Goal: Find specific page/section

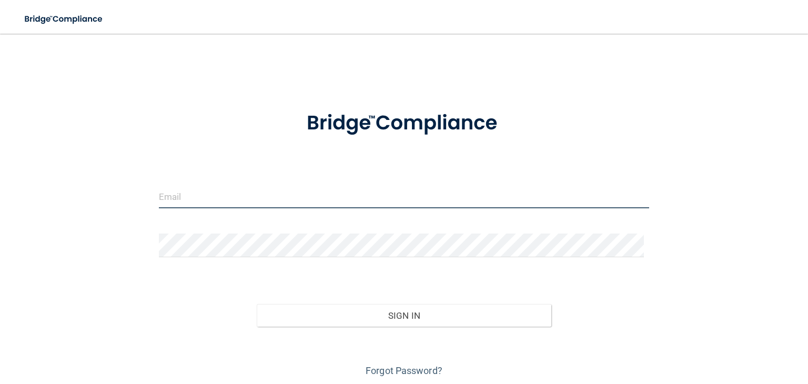
drag, startPoint x: 208, startPoint y: 186, endPoint x: 207, endPoint y: 192, distance: 6.5
click at [208, 186] on input "email" at bounding box center [404, 197] width 490 height 24
type input "[EMAIL_ADDRESS][DOMAIN_NAME]"
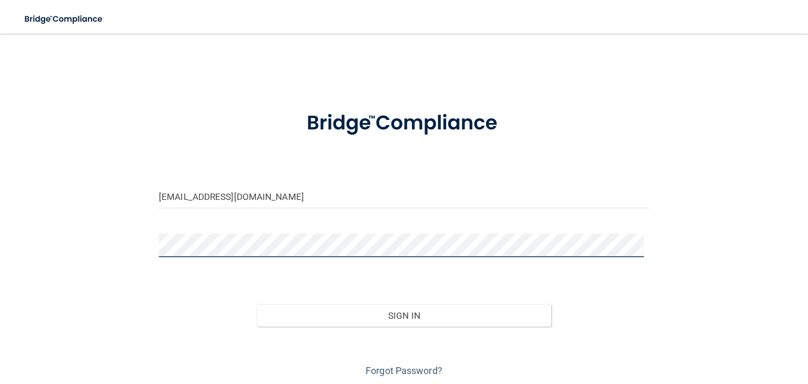
click at [257, 304] on button "Sign In" at bounding box center [404, 315] width 294 height 23
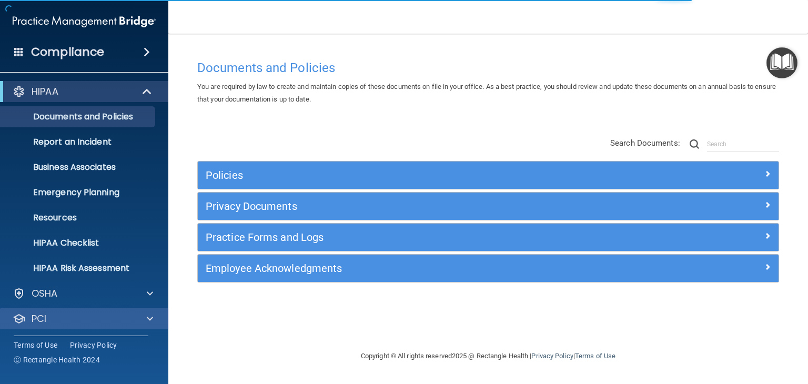
click at [38, 327] on div "PCI" at bounding box center [84, 318] width 169 height 21
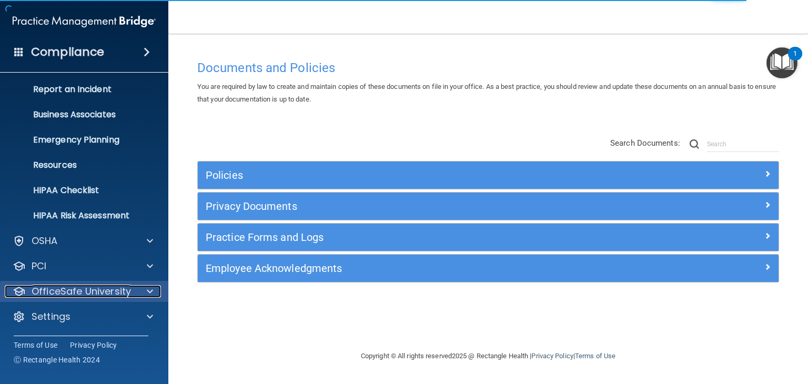
click at [59, 295] on p "OfficeSafe University" at bounding box center [81, 291] width 99 height 13
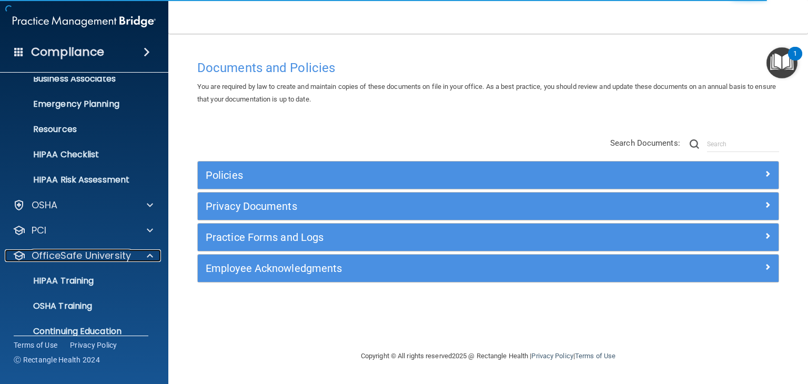
scroll to position [128, 0]
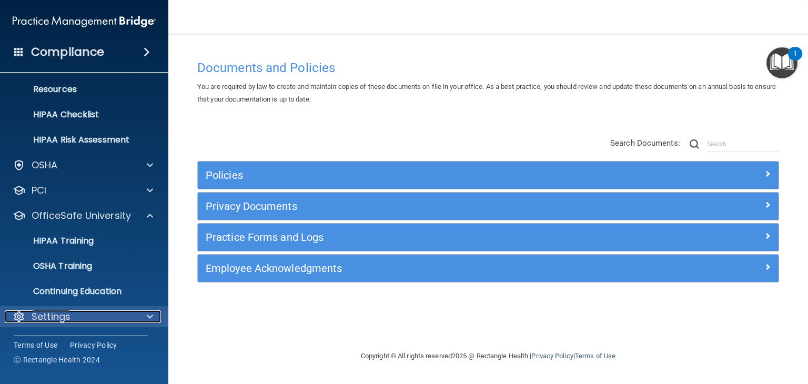
click at [55, 310] on p "Settings" at bounding box center [51, 316] width 39 height 13
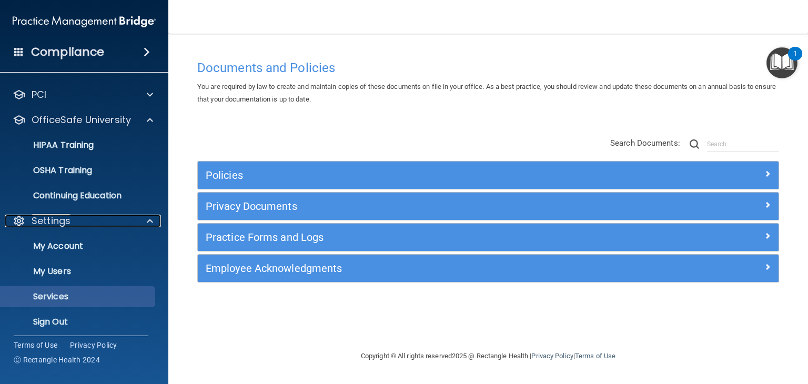
scroll to position [229, 0]
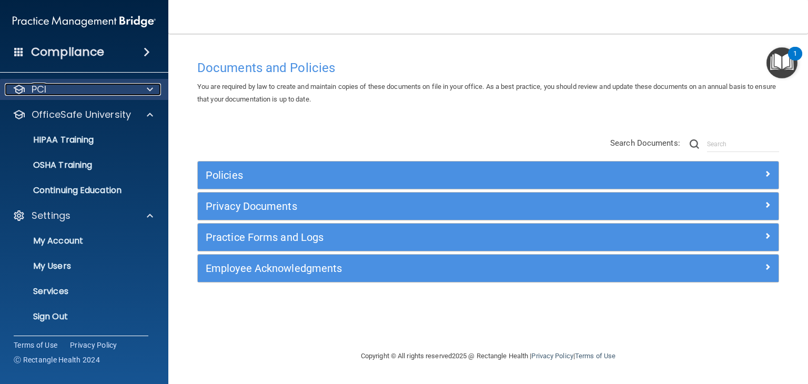
click at [80, 95] on div "PCI" at bounding box center [70, 89] width 130 height 13
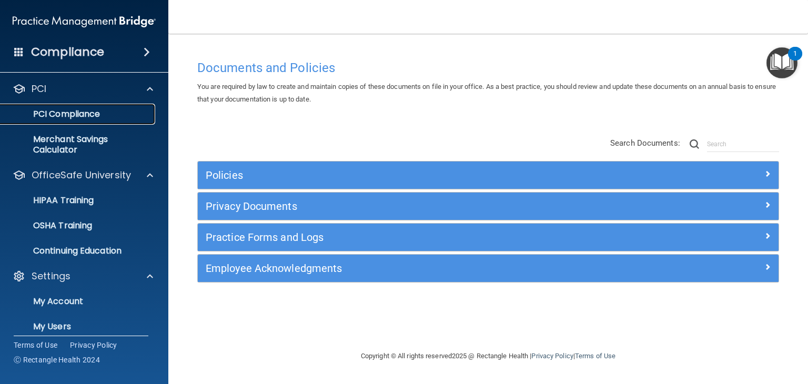
click at [65, 111] on p "PCI Compliance" at bounding box center [79, 114] width 144 height 11
